Goal: Information Seeking & Learning: Learn about a topic

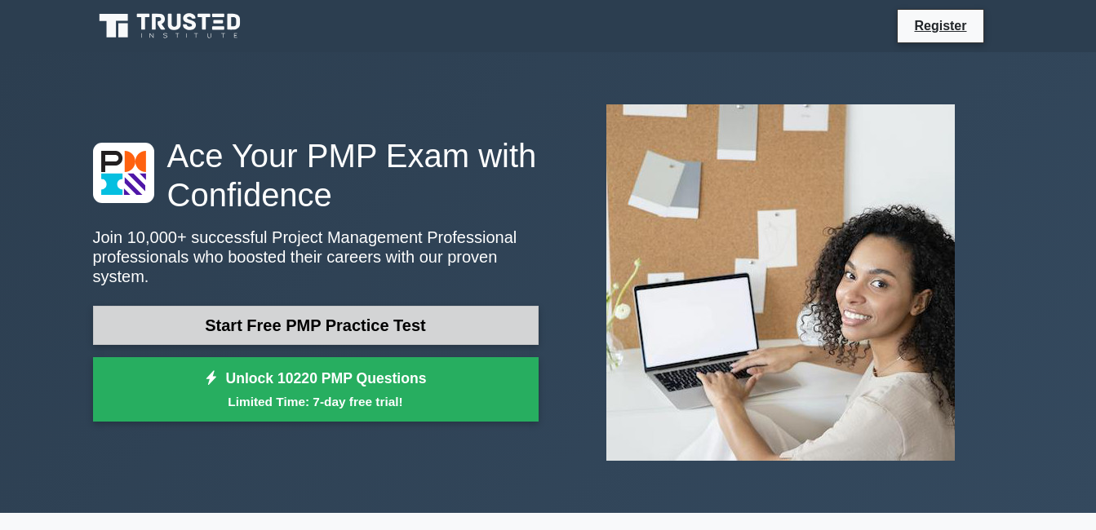
click at [323, 313] on link "Start Free PMP Practice Test" at bounding box center [316, 325] width 446 height 39
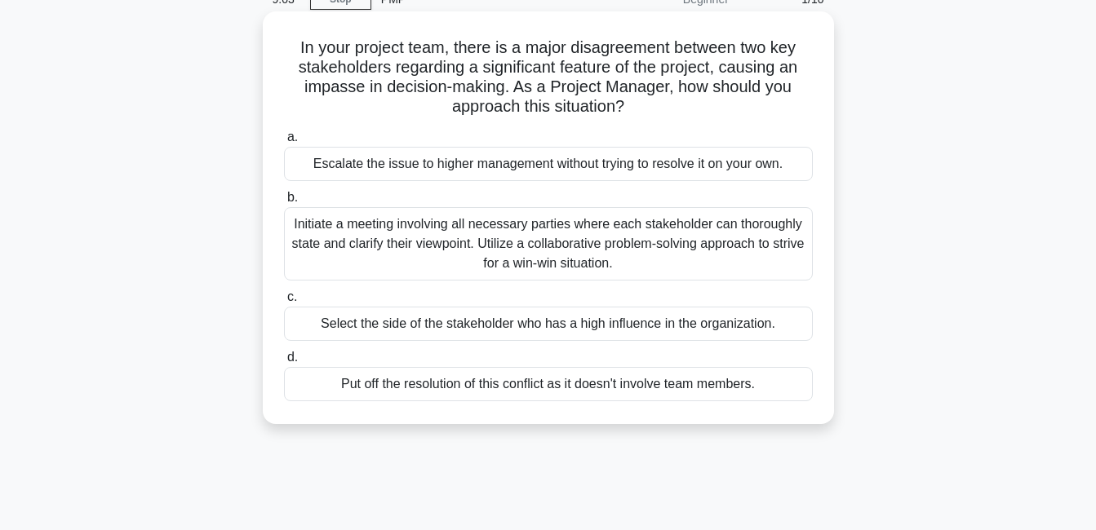
scroll to position [24, 0]
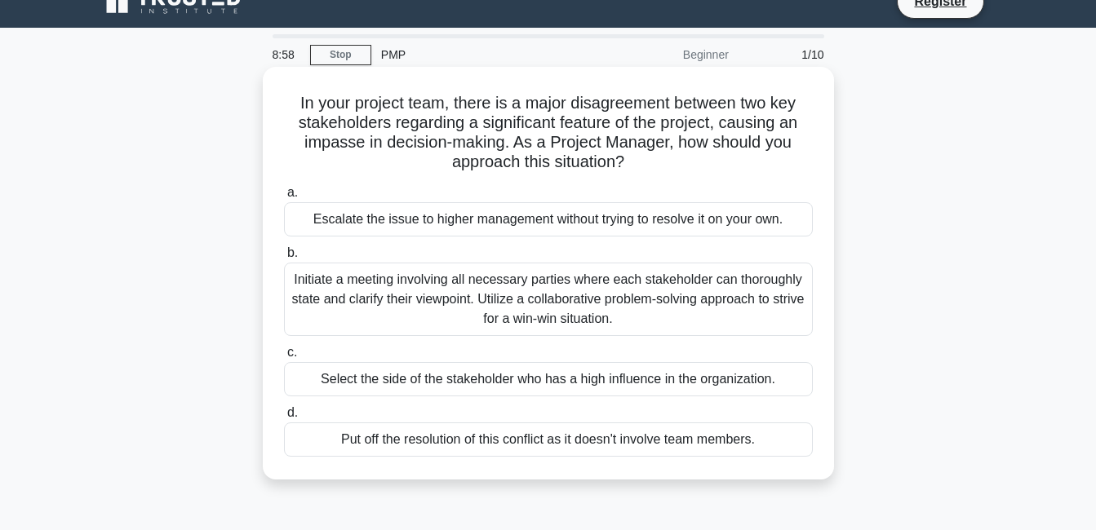
click at [348, 311] on div "Initiate a meeting involving all necessary parties where each stakeholder can t…" at bounding box center [548, 299] width 529 height 73
click at [284, 259] on input "b. Initiate a meeting involving all necessary parties where each stakeholder ca…" at bounding box center [284, 253] width 0 height 11
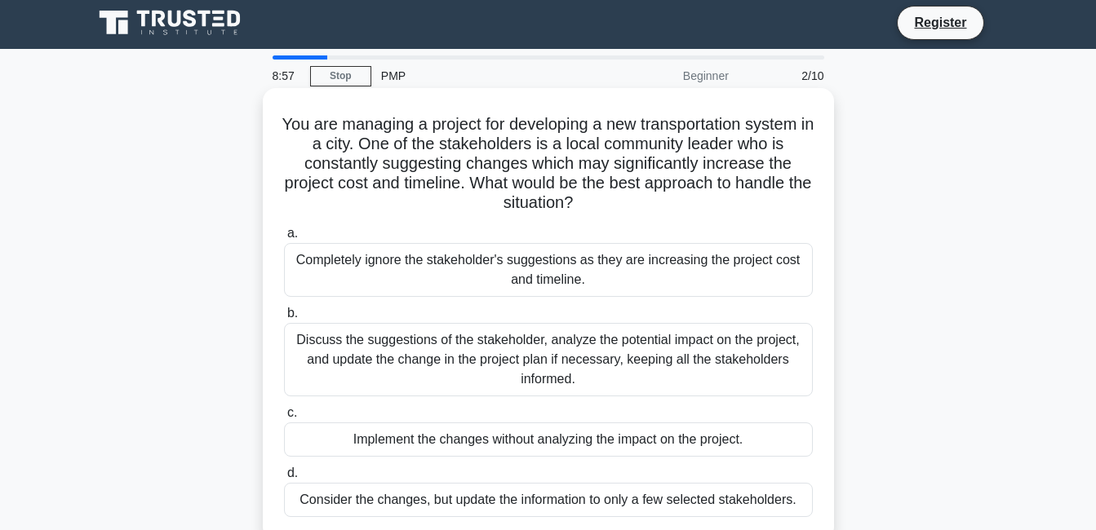
scroll to position [0, 0]
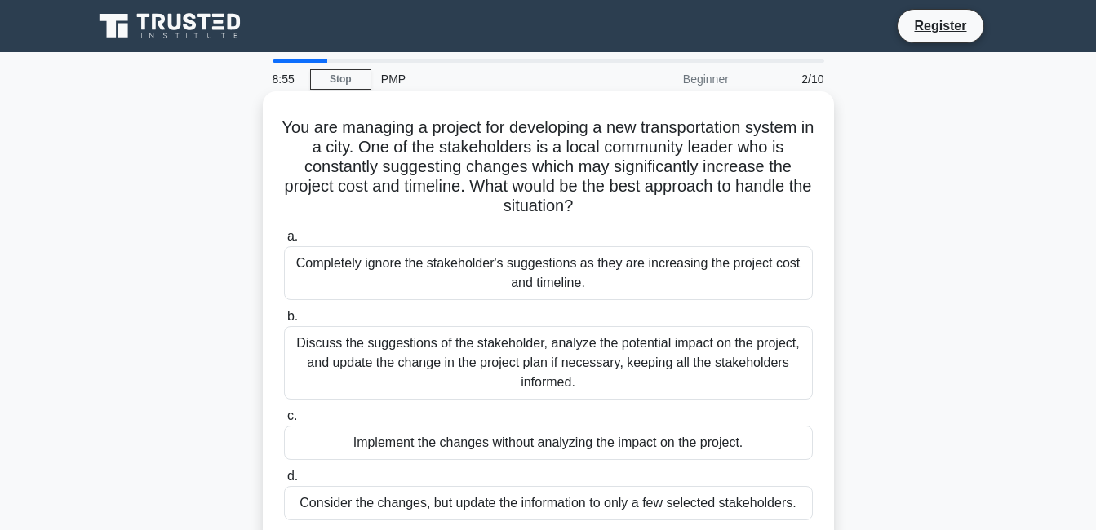
click at [357, 357] on div "Discuss the suggestions of the stakeholder, analyze the potential impact on the…" at bounding box center [548, 362] width 529 height 73
click at [284, 322] on input "b. Discuss the suggestions of the stakeholder, analyze the potential impact on …" at bounding box center [284, 317] width 0 height 11
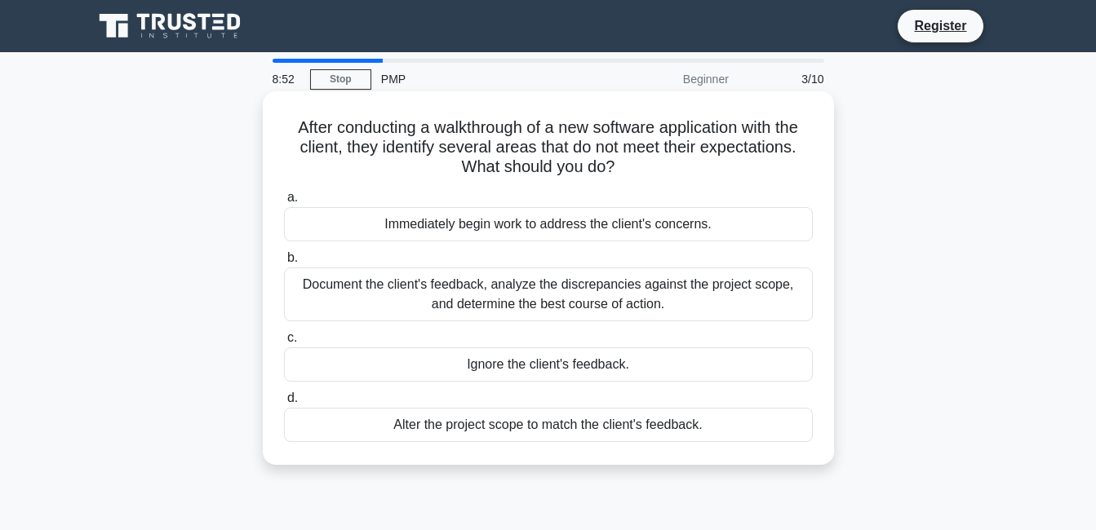
click at [364, 291] on div "Document the client's feedback, analyze the discrepancies against the project s…" at bounding box center [548, 295] width 529 height 54
click at [284, 264] on input "b. Document the client's feedback, analyze the discrepancies against the projec…" at bounding box center [284, 258] width 0 height 11
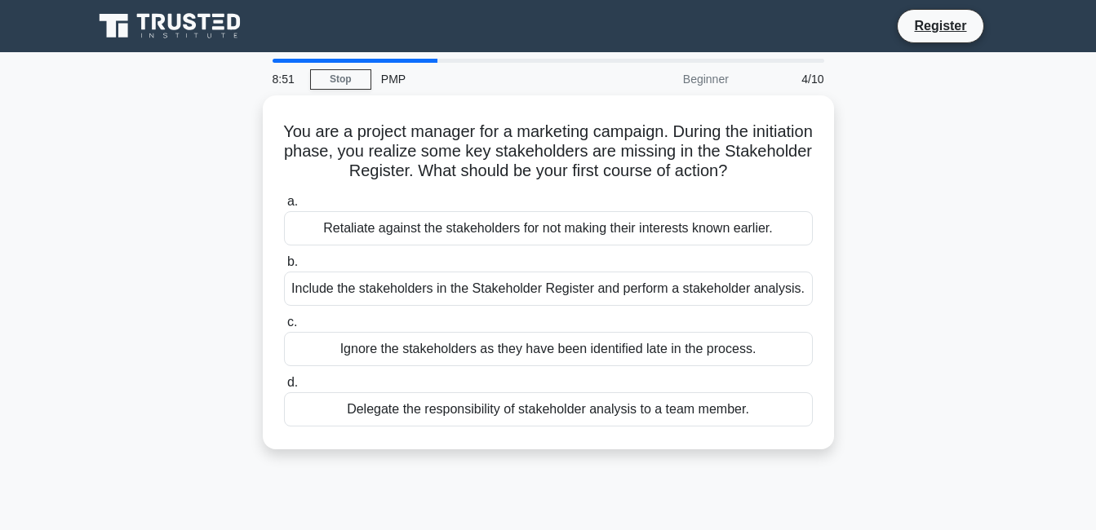
click at [364, 291] on div "Include the stakeholders in the Stakeholder Register and perform a stakeholder …" at bounding box center [548, 289] width 529 height 34
click at [284, 268] on input "b. Include the stakeholders in the Stakeholder Register and perform a stakehold…" at bounding box center [284, 262] width 0 height 11
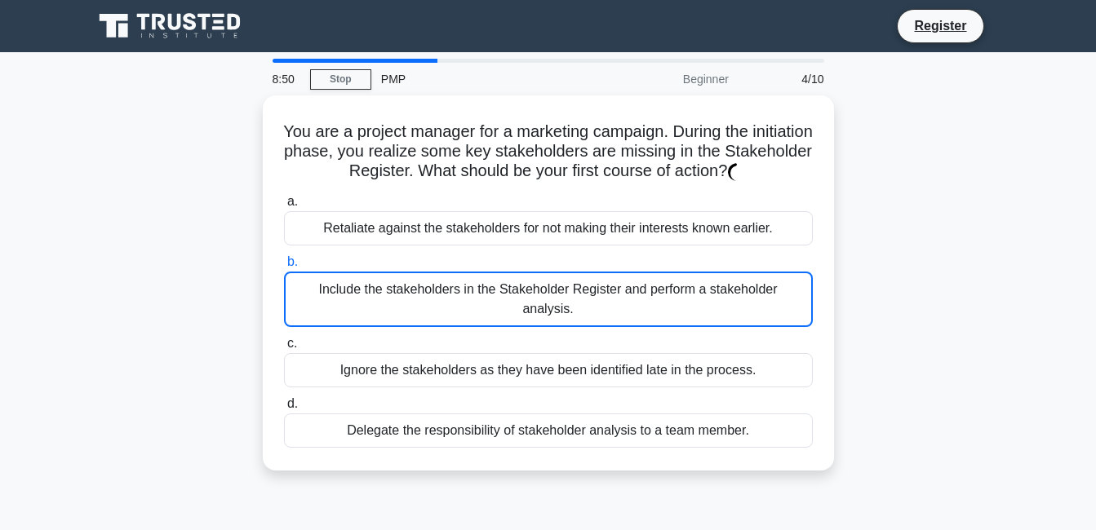
click at [364, 291] on div "Include the stakeholders in the Stakeholder Register and perform a stakeholder …" at bounding box center [548, 299] width 529 height 55
click at [284, 268] on input "b. Include the stakeholders in the Stakeholder Register and perform a stakehold…" at bounding box center [284, 262] width 0 height 11
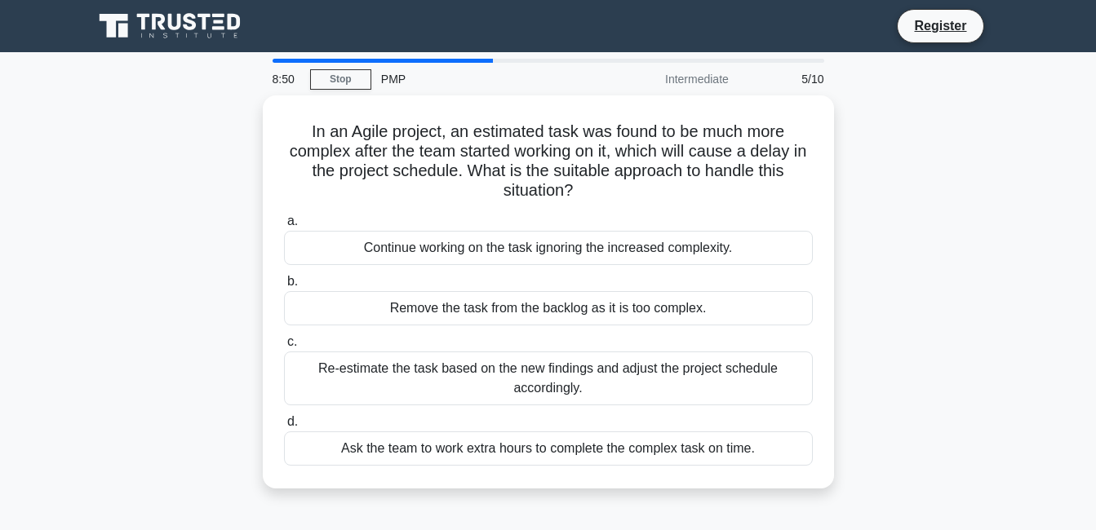
click at [364, 291] on label "b. Remove the task from the backlog as it is too complex." at bounding box center [548, 299] width 529 height 54
click at [284, 287] on input "b. Remove the task from the backlog as it is too complex." at bounding box center [284, 282] width 0 height 11
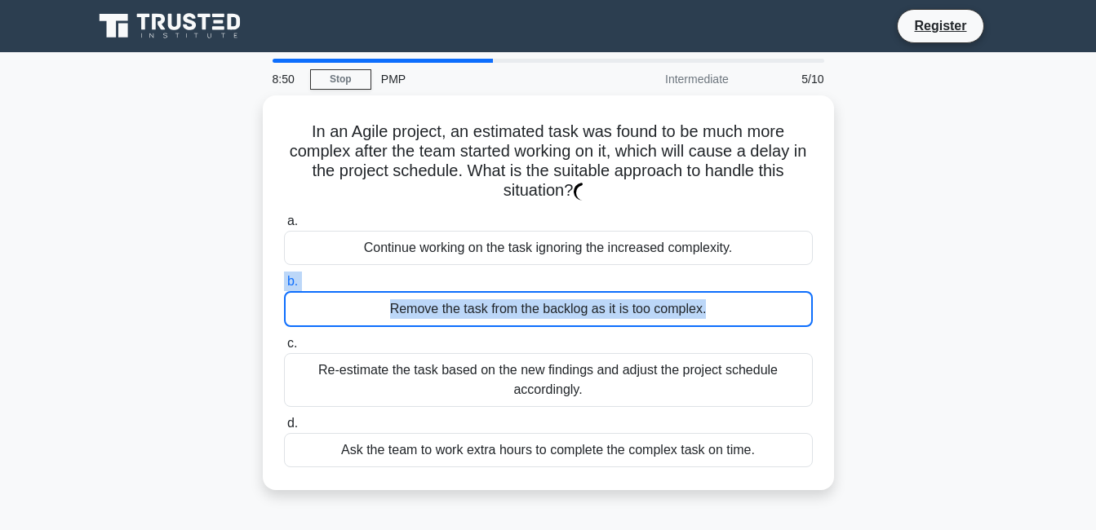
click at [364, 291] on div "Remove the task from the backlog as it is too complex." at bounding box center [548, 309] width 529 height 36
click at [284, 287] on input "b. Remove the task from the backlog as it is too complex." at bounding box center [284, 282] width 0 height 11
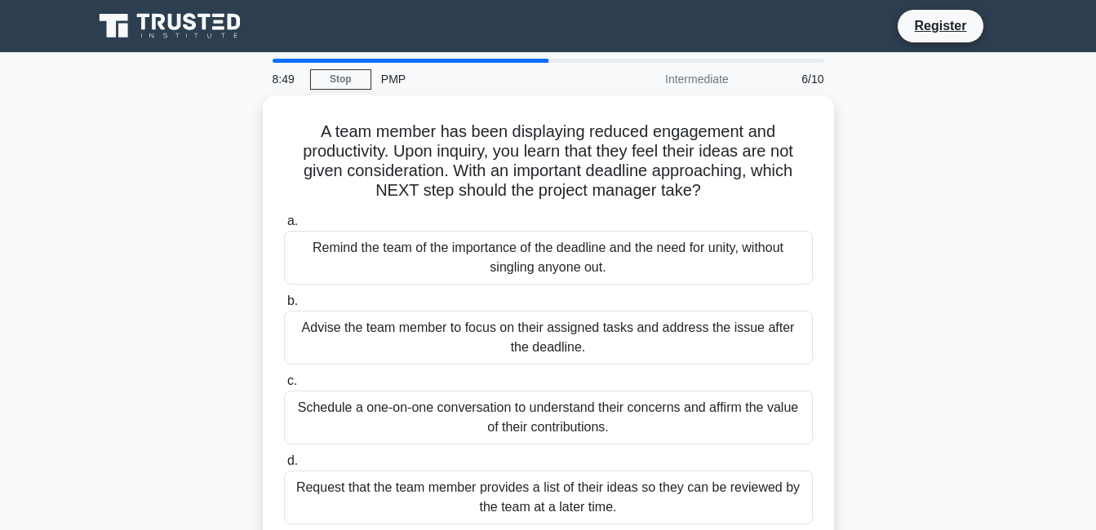
click at [364, 291] on label "b. Advise the team member to focus on their assigned tasks and address the issu…" at bounding box center [548, 327] width 529 height 73
click at [284, 296] on input "b. Advise the team member to focus on their assigned tasks and address the issu…" at bounding box center [284, 301] width 0 height 11
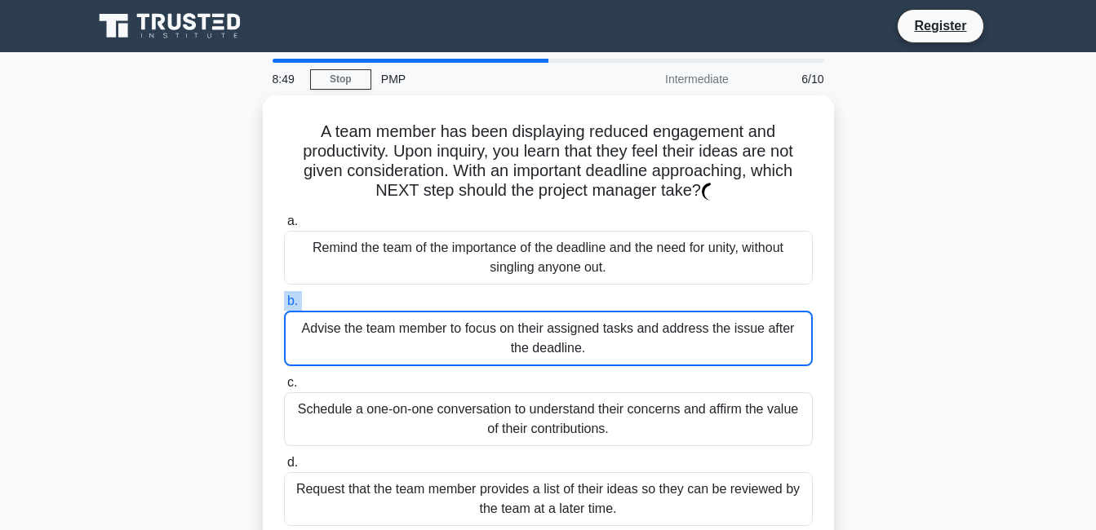
click at [364, 291] on label "b. Advise the team member to focus on their assigned tasks and address the issu…" at bounding box center [548, 328] width 529 height 75
click at [284, 296] on input "b. Advise the team member to focus on their assigned tasks and address the issu…" at bounding box center [284, 301] width 0 height 11
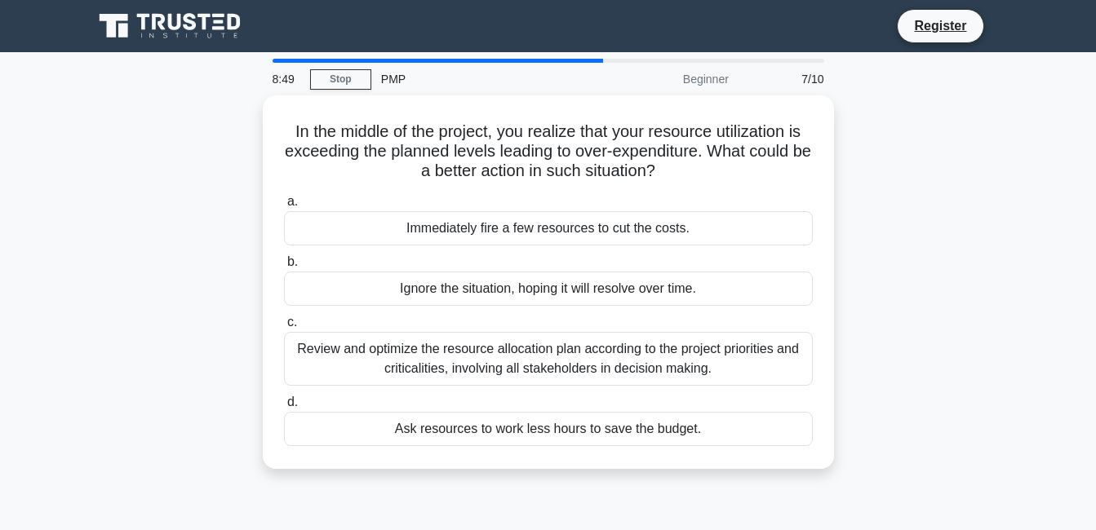
click at [364, 291] on div "Ignore the situation, hoping it will resolve over time." at bounding box center [548, 289] width 529 height 34
click at [284, 268] on input "b. Ignore the situation, hoping it will resolve over time." at bounding box center [284, 262] width 0 height 11
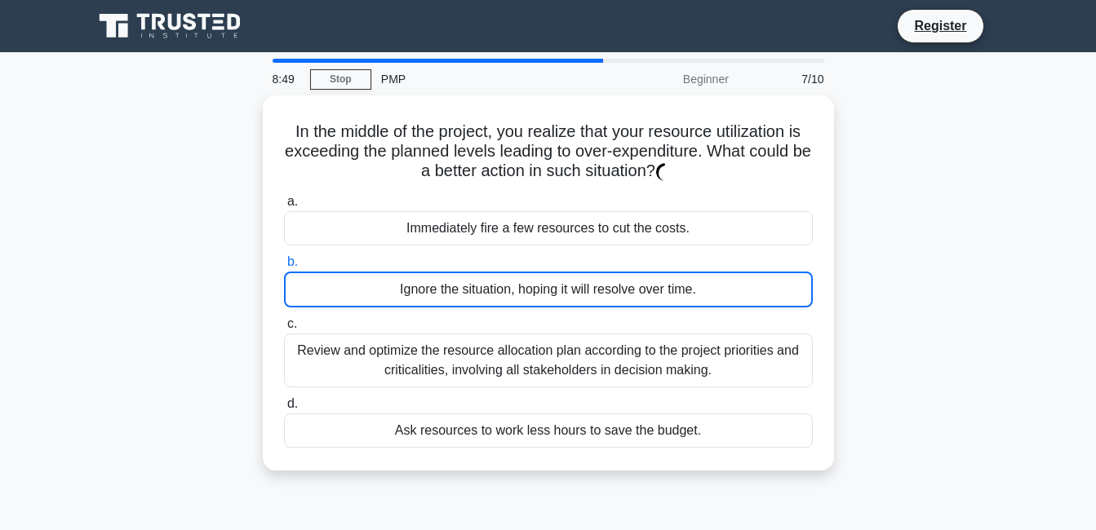
click at [364, 291] on div "Ignore the situation, hoping it will resolve over time." at bounding box center [548, 290] width 529 height 36
click at [284, 268] on input "b. Ignore the situation, hoping it will resolve over time." at bounding box center [284, 262] width 0 height 11
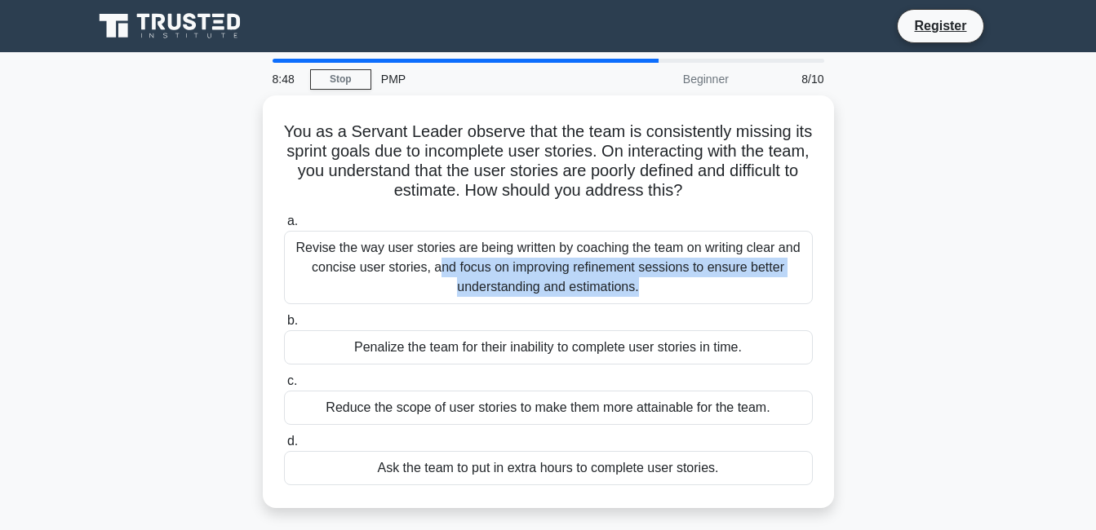
click at [364, 291] on div "Revise the way user stories are being written by coaching the team on writing c…" at bounding box center [548, 267] width 529 height 73
click at [284, 227] on input "a. Revise the way user stories are being written by coaching the team on writin…" at bounding box center [284, 221] width 0 height 11
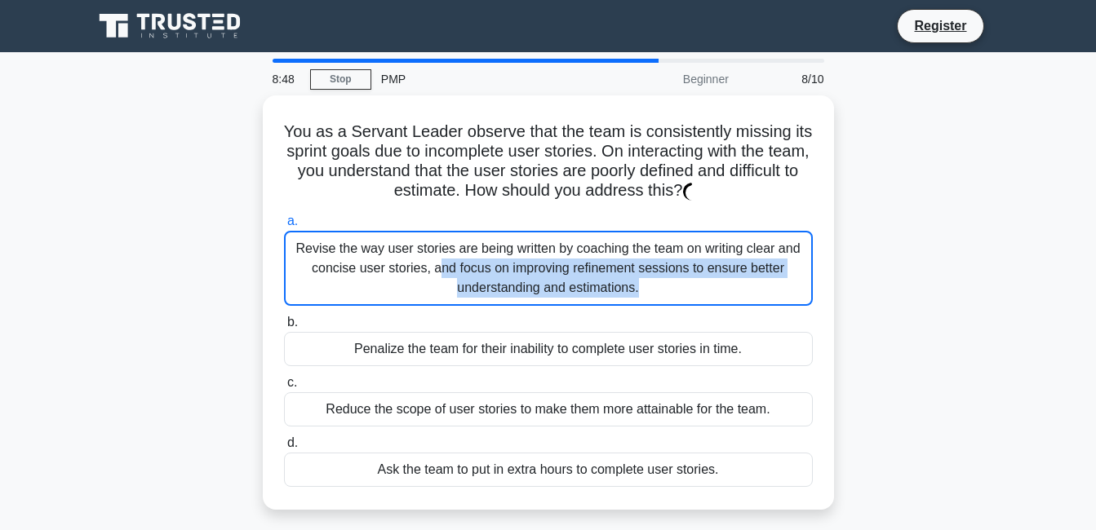
click at [364, 291] on div "Revise the way user stories are being written by coaching the team on writing c…" at bounding box center [548, 268] width 529 height 75
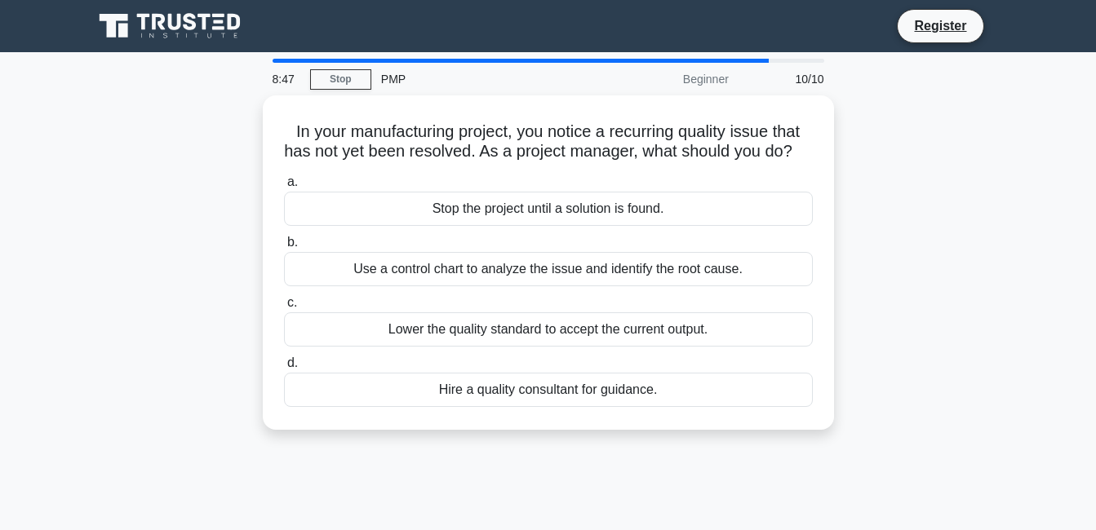
click at [364, 286] on div "Use a control chart to analyze the issue and identify the root cause." at bounding box center [548, 269] width 529 height 34
click at [284, 248] on input "b. Use a control chart to analyze the issue and identify the root cause." at bounding box center [284, 242] width 0 height 11
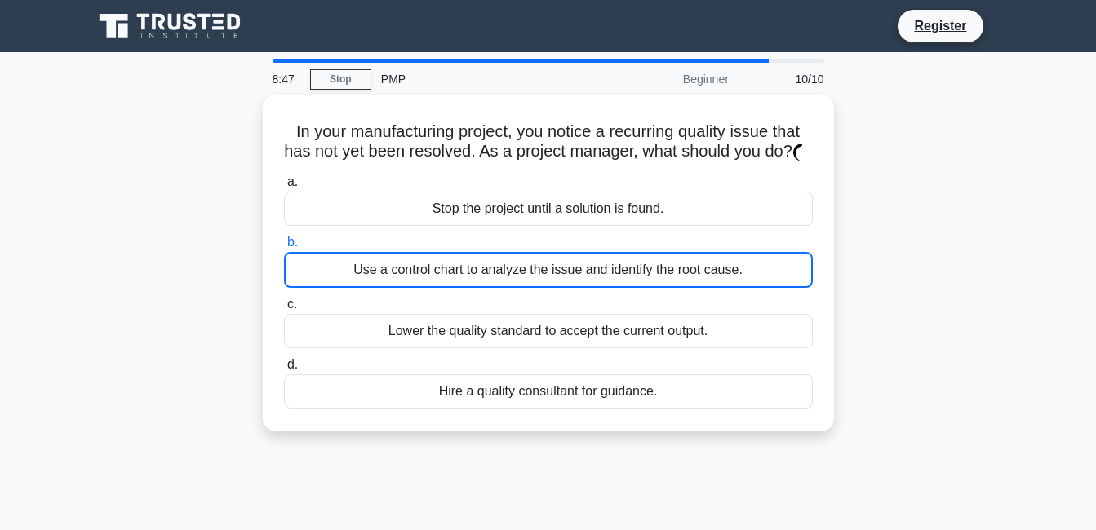
click at [364, 288] on div "Use a control chart to analyze the issue and identify the root cause." at bounding box center [548, 270] width 529 height 36
click at [284, 248] on input "b. Use a control chart to analyze the issue and identify the root cause." at bounding box center [284, 242] width 0 height 11
click at [364, 288] on div "Use a control chart to analyze the issue and identify the root cause." at bounding box center [548, 270] width 529 height 36
click at [284, 248] on input "b. Use a control chart to analyze the issue and identify the root cause." at bounding box center [284, 242] width 0 height 11
